Goal: Use online tool/utility: Use online tool/utility

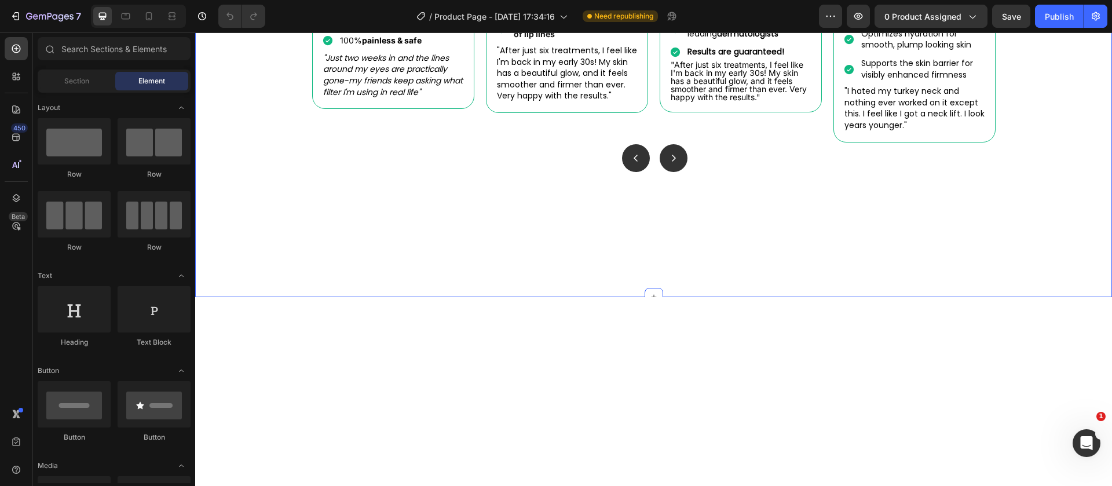
scroll to position [695, 0]
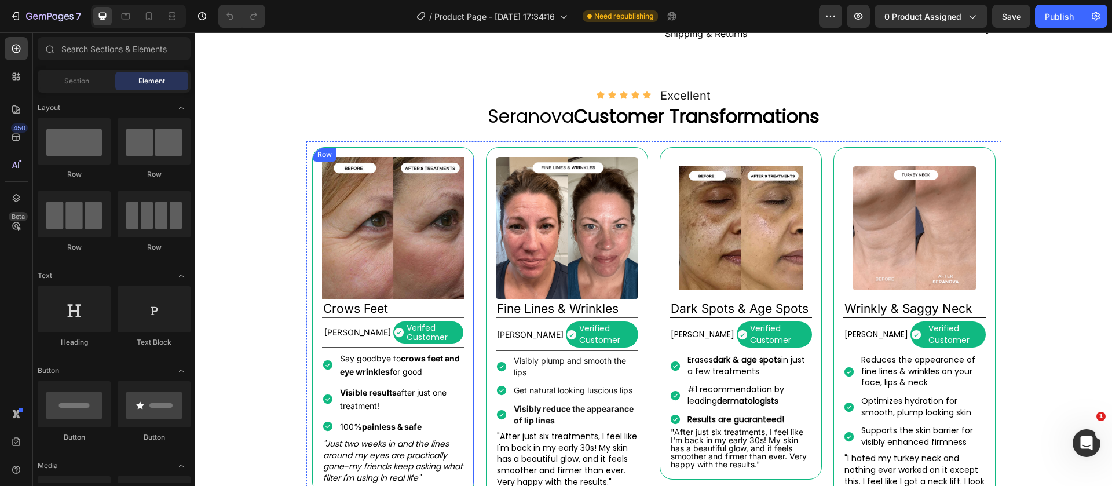
click at [312, 192] on div "Image Crows Feet Heading [PERSON_NAME] Text Block Verifed Customer Item List Ro…" at bounding box center [393, 321] width 162 height 348
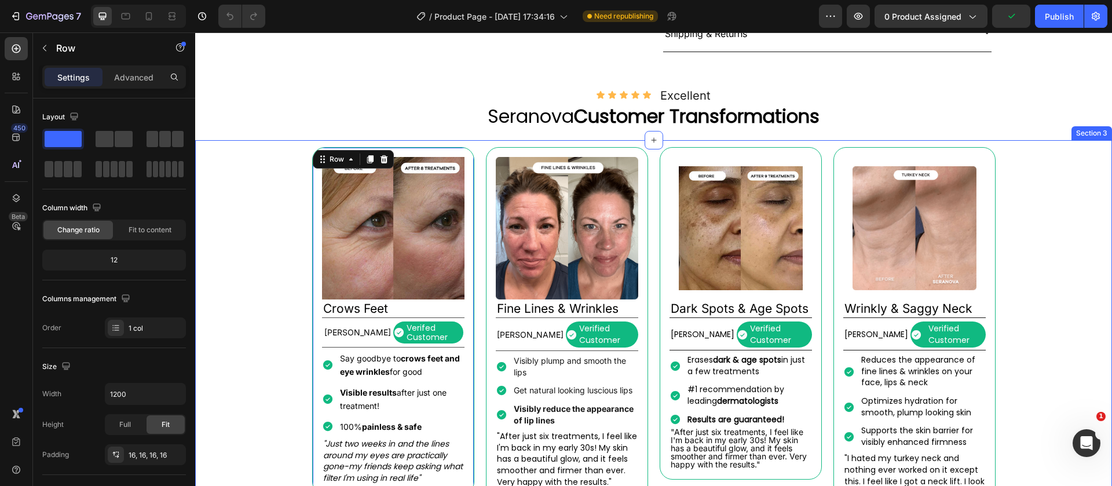
click at [297, 192] on div "Image Crows Feet Heading [PERSON_NAME] Text Block Verifed Customer Item List Ro…" at bounding box center [653, 346] width 917 height 410
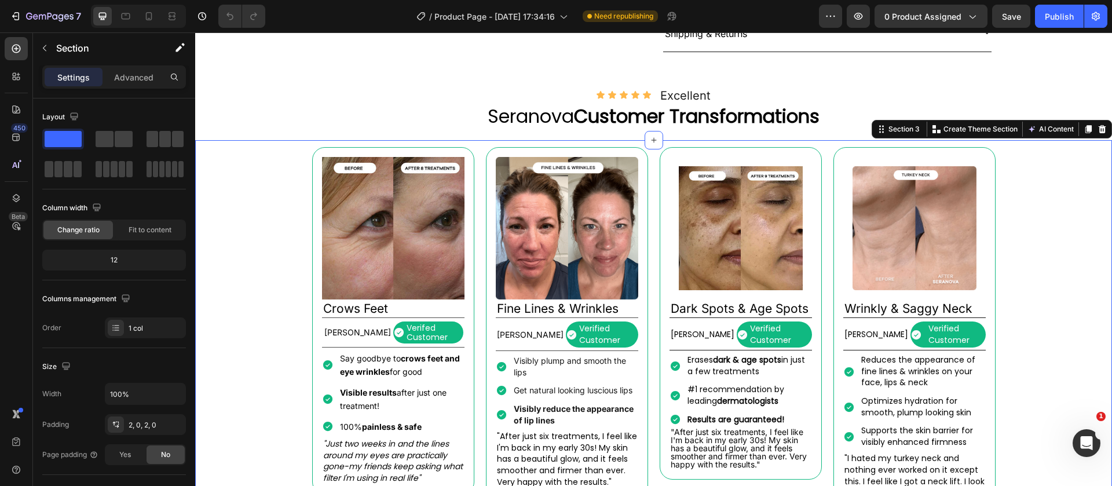
click at [306, 197] on div "Image Crows Feet Heading [PERSON_NAME] Text Block Verifed Customer Item List Ro…" at bounding box center [653, 331] width 695 height 381
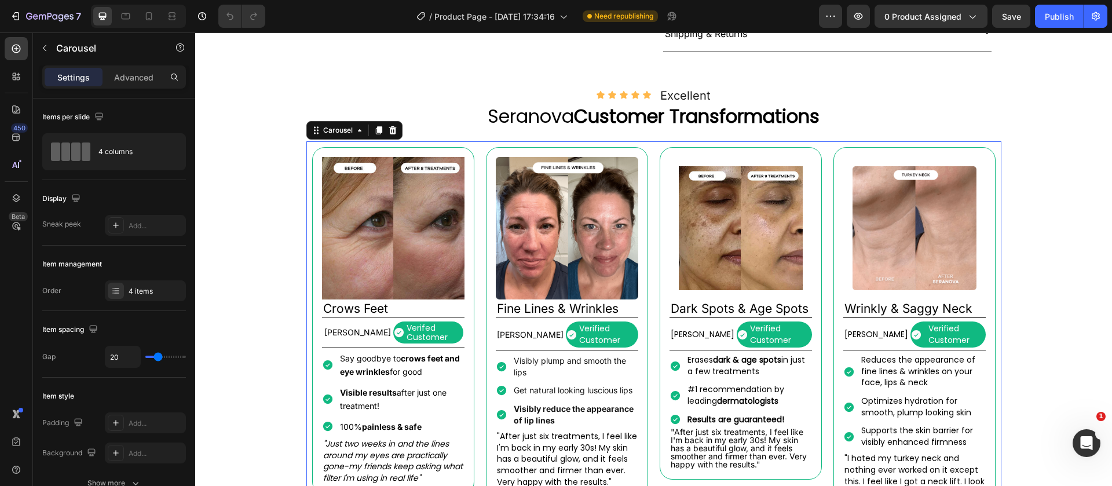
click at [312, 165] on div "Image Crows Feet Heading [PERSON_NAME] Text Block Verifed Customer Item List Ro…" at bounding box center [393, 331] width 162 height 369
click at [144, 152] on div "4 columns" at bounding box center [133, 151] width 71 height 27
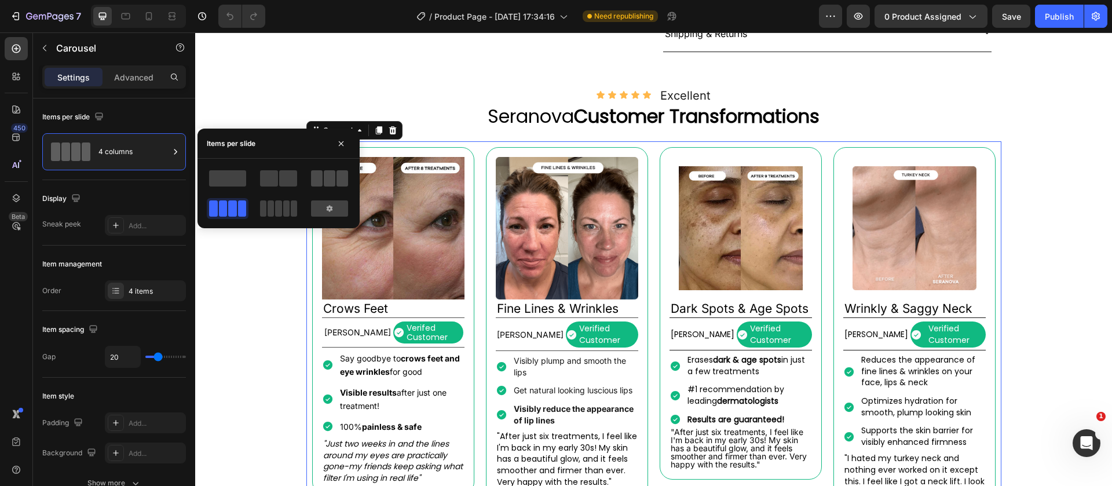
click at [336, 184] on div at bounding box center [329, 178] width 37 height 16
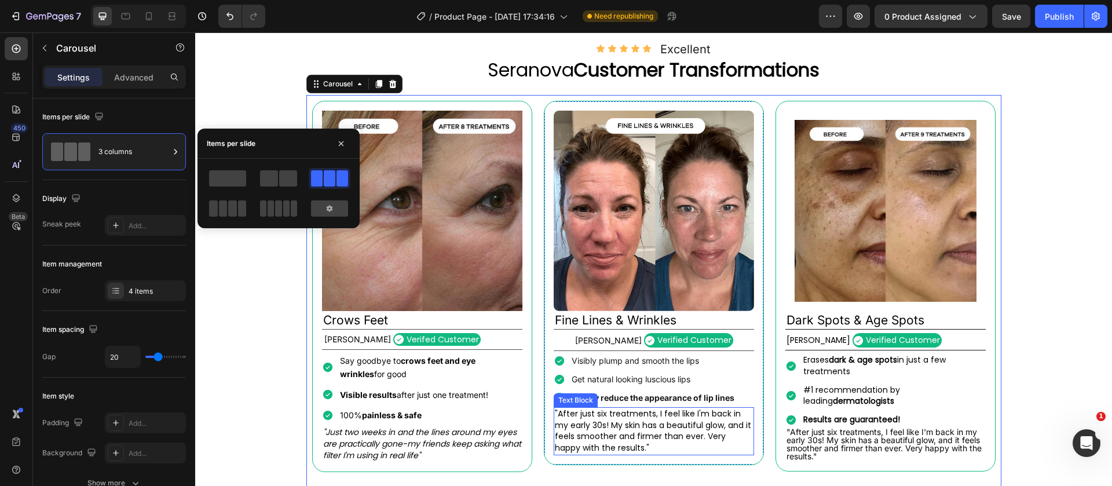
scroll to position [956, 0]
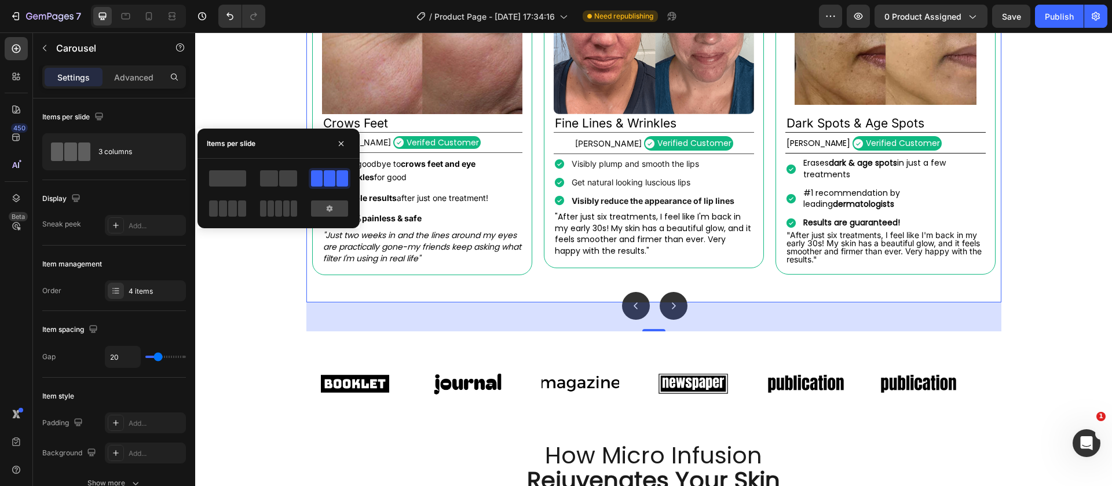
click at [676, 317] on div "50" at bounding box center [653, 316] width 695 height 29
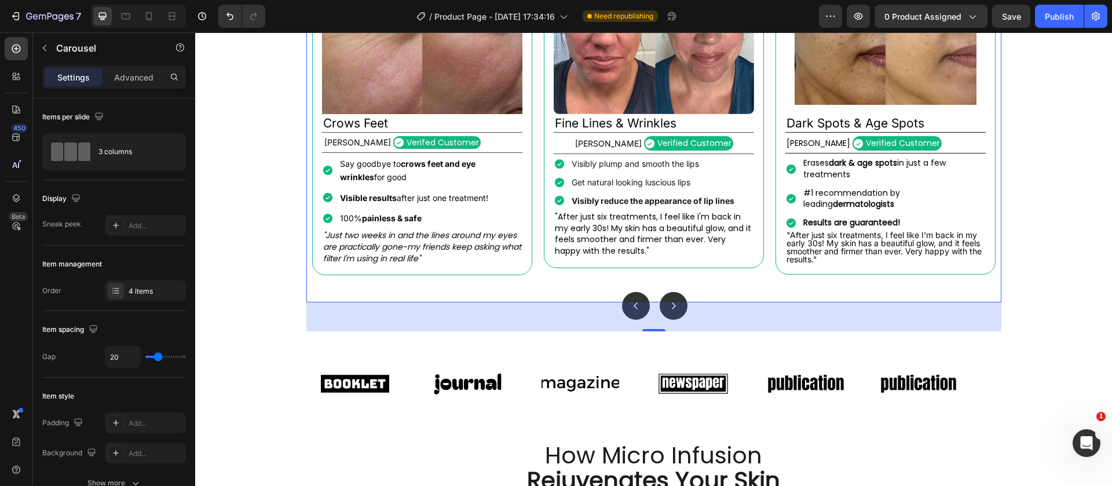
click at [668, 309] on div "50" at bounding box center [653, 316] width 695 height 29
click at [660, 301] on button "Carousel Next Arrow" at bounding box center [674, 306] width 28 height 28
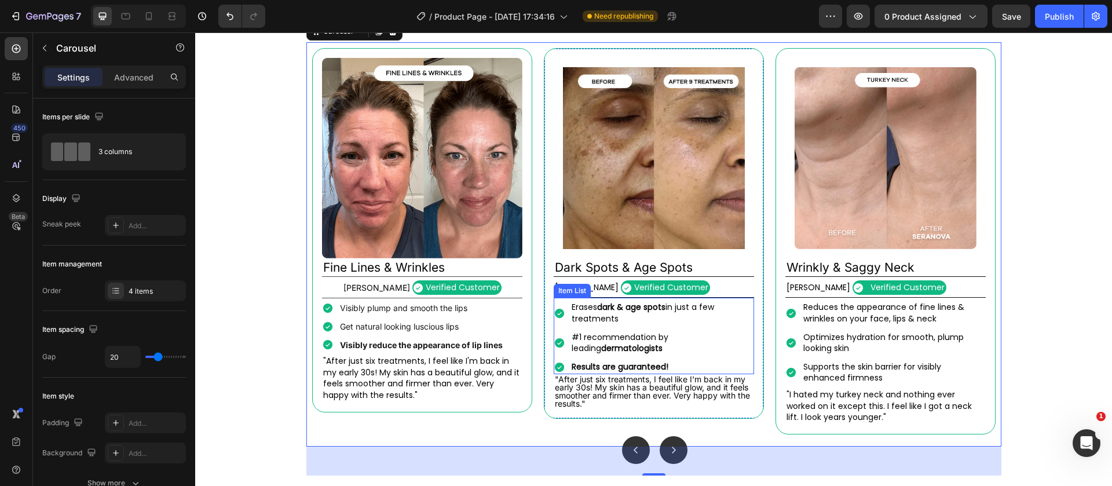
scroll to position [869, 0]
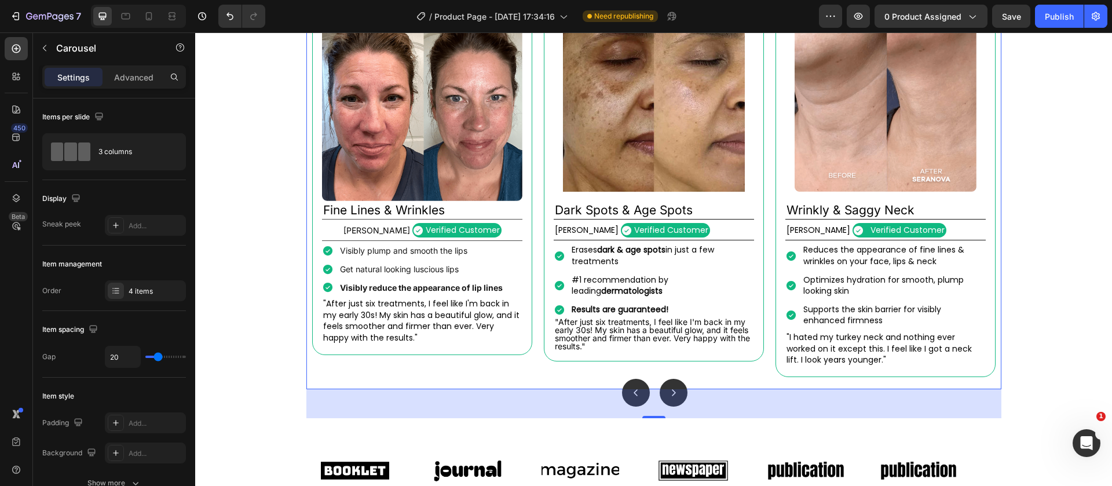
click at [629, 393] on div "50" at bounding box center [653, 403] width 695 height 29
click at [179, 20] on div at bounding box center [172, 16] width 19 height 19
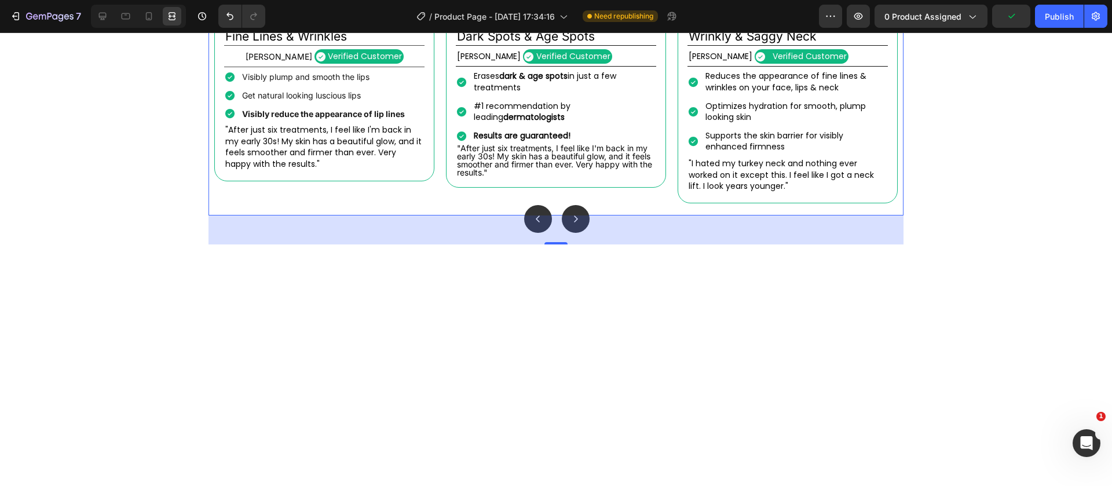
scroll to position [782, 0]
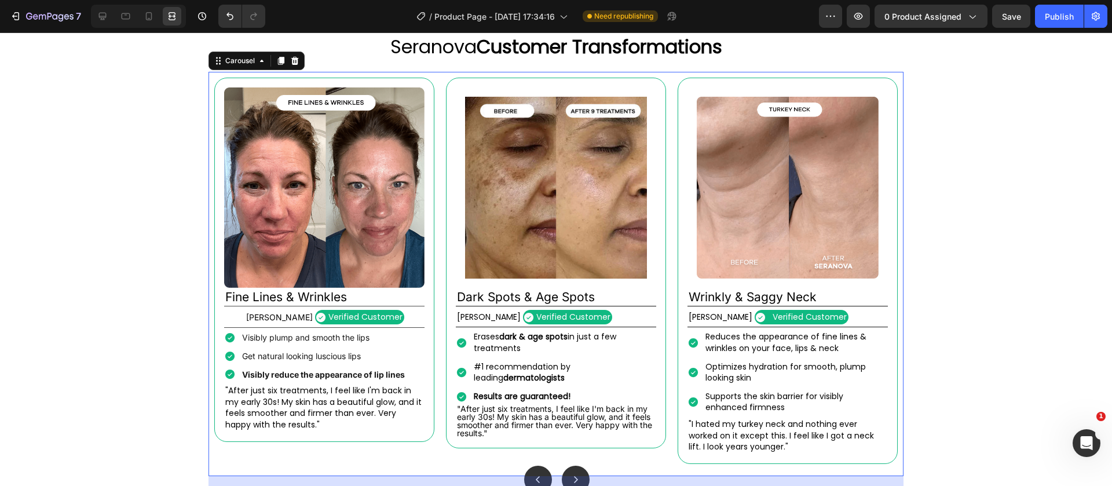
click at [542, 474] on button "Carousel Back Arrow" at bounding box center [538, 480] width 28 height 28
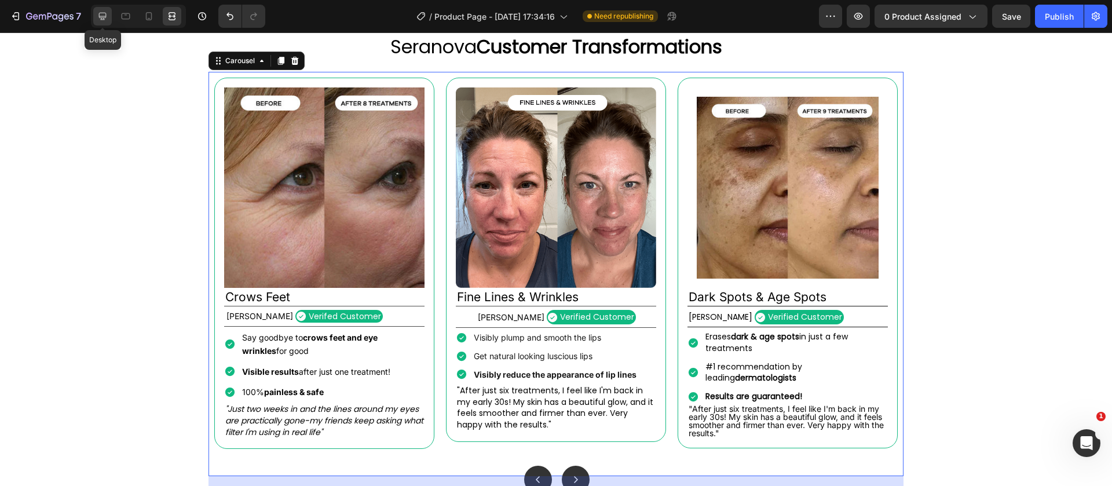
click at [103, 17] on icon at bounding box center [103, 17] width 8 height 8
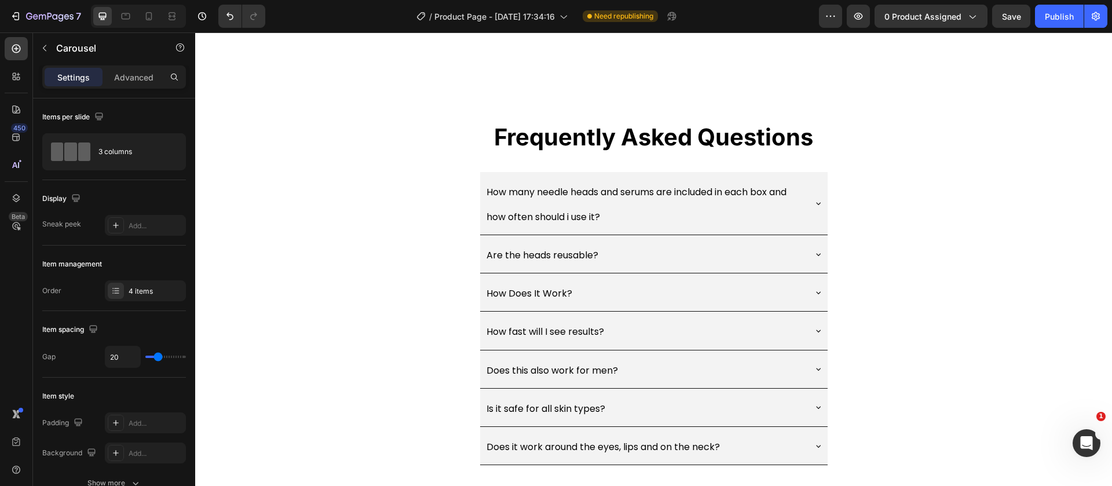
scroll to position [3032, 0]
